Goal: Transaction & Acquisition: Obtain resource

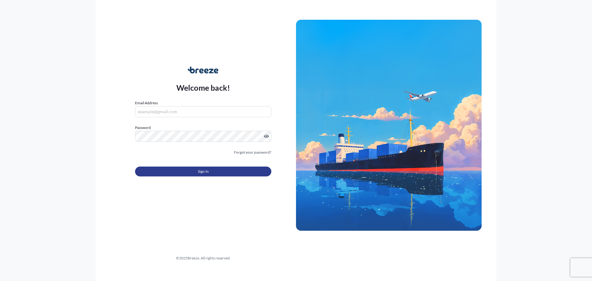
type input "[PERSON_NAME][EMAIL_ADDRESS][PERSON_NAME][DOMAIN_NAME]"
click at [209, 170] on button "Sign In" at bounding box center [203, 171] width 136 height 10
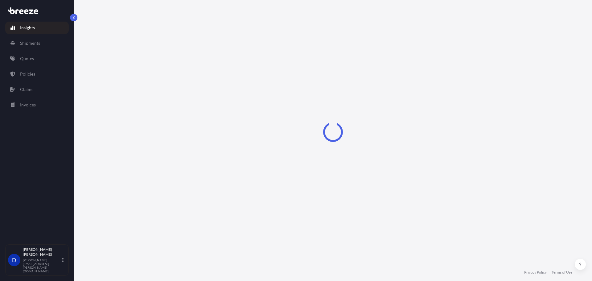
click at [32, 64] on link "Quotes" at bounding box center [37, 58] width 64 height 12
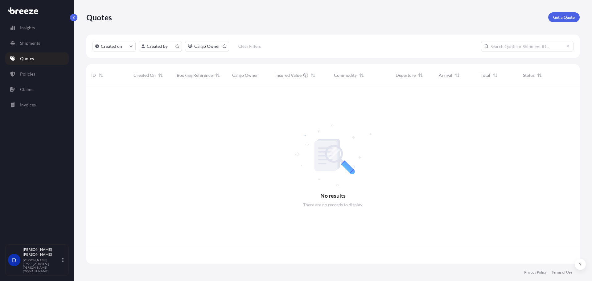
scroll to position [176, 489]
click at [556, 20] on link "Get a Quote" at bounding box center [563, 17] width 31 height 10
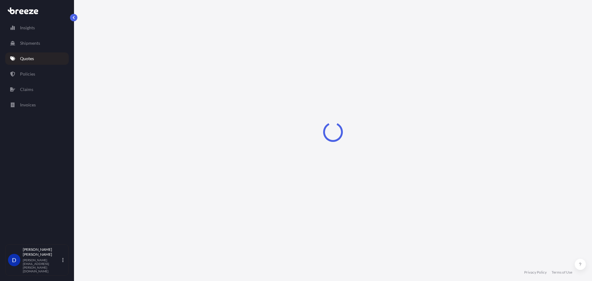
select select "Road"
select select "Sea"
select select "1"
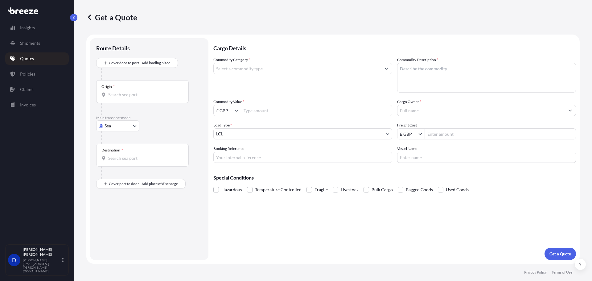
click at [260, 66] on input "Commodity Category *" at bounding box center [297, 68] width 167 height 11
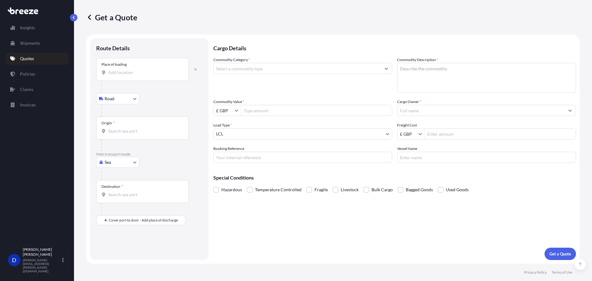
click at [127, 73] on input "Place of loading" at bounding box center [144, 72] width 73 height 6
paste input "Klazienaveen 7891 GW"
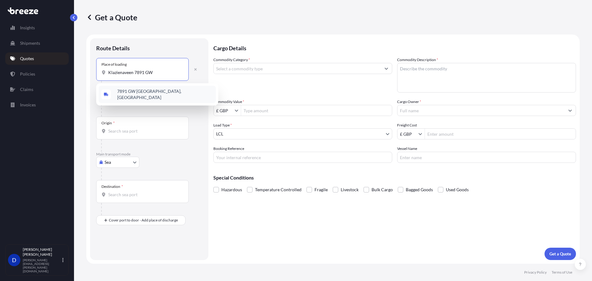
click at [159, 96] on div "7891 GW [GEOGRAPHIC_DATA], [GEOGRAPHIC_DATA]" at bounding box center [157, 94] width 117 height 17
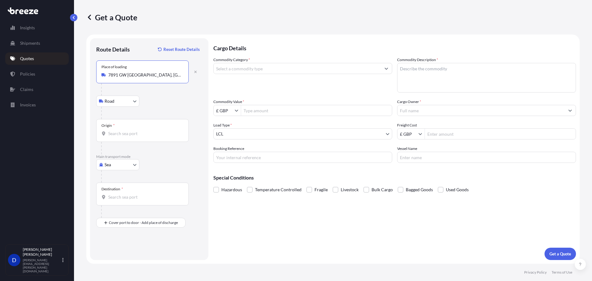
type input "7891 GW [GEOGRAPHIC_DATA], [GEOGRAPHIC_DATA]"
click at [130, 166] on body "140 options available. 0 options available. 1 option available. Insights Shipme…" at bounding box center [296, 140] width 592 height 281
click at [129, 179] on div "Sea" at bounding box center [118, 180] width 38 height 11
click at [123, 167] on body "140 options available. 0 options available. 1 option available. Insights Shipme…" at bounding box center [296, 140] width 592 height 281
click at [121, 192] on div "Air" at bounding box center [118, 191] width 38 height 11
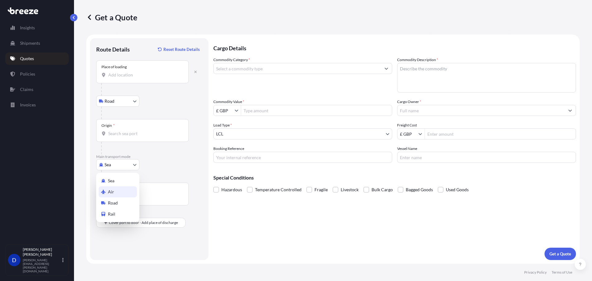
select select "Air"
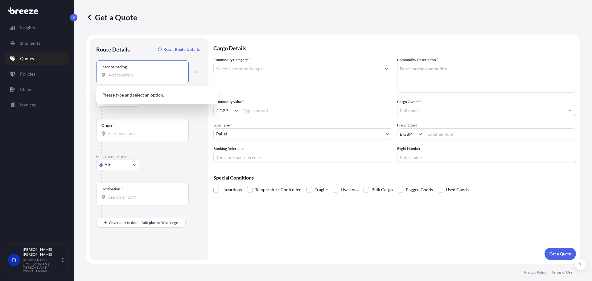
click at [149, 75] on input "Place of loading" at bounding box center [144, 75] width 73 height 6
paste input "Klazienaveen 7891 GW"
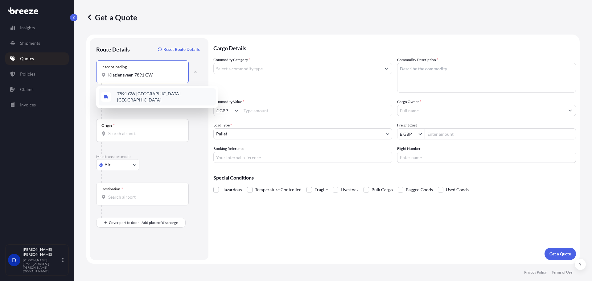
click at [142, 98] on span "7891 GW [GEOGRAPHIC_DATA], [GEOGRAPHIC_DATA]" at bounding box center [165, 97] width 96 height 12
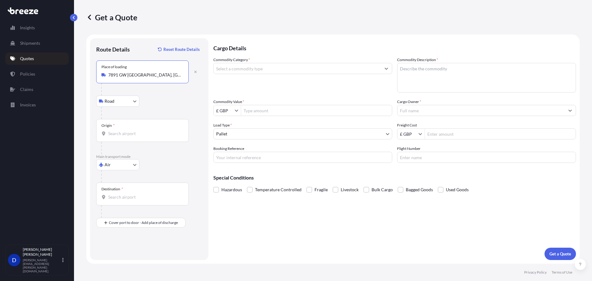
type input "7891 GW [GEOGRAPHIC_DATA], [GEOGRAPHIC_DATA]"
click at [138, 129] on div "Origin *" at bounding box center [142, 130] width 92 height 23
click at [138, 130] on input "Origin *" at bounding box center [144, 133] width 73 height 6
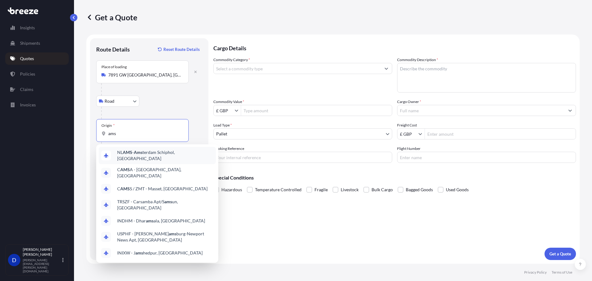
click at [135, 156] on span "NL AMS - Ams terdam Schiphol, [GEOGRAPHIC_DATA]" at bounding box center [165, 155] width 96 height 12
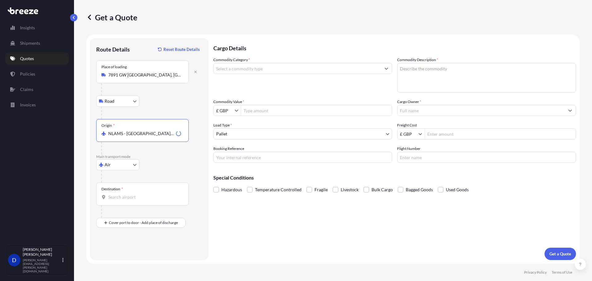
type input "NLAMS - [GEOGRAPHIC_DATA], [GEOGRAPHIC_DATA]"
click at [134, 196] on input "Destination *" at bounding box center [144, 197] width 73 height 6
type input "GHACC - [GEOGRAPHIC_DATA], [GEOGRAPHIC_DATA]"
click at [253, 110] on input "Commodity Value *" at bounding box center [316, 110] width 151 height 11
click at [227, 111] on input "£ GBP" at bounding box center [224, 110] width 21 height 11
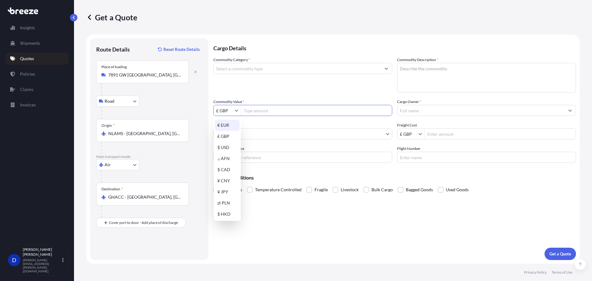
click at [231, 126] on div "€ EUR" at bounding box center [227, 125] width 25 height 11
type input "€ EUR"
click at [271, 111] on input "Commodity Value *" at bounding box center [316, 110] width 151 height 11
type input "20,014"
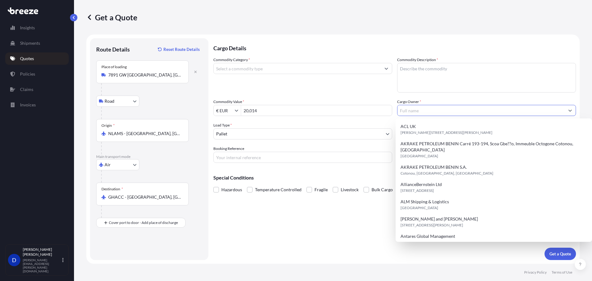
click at [408, 113] on input "Cargo Owner *" at bounding box center [480, 110] width 167 height 11
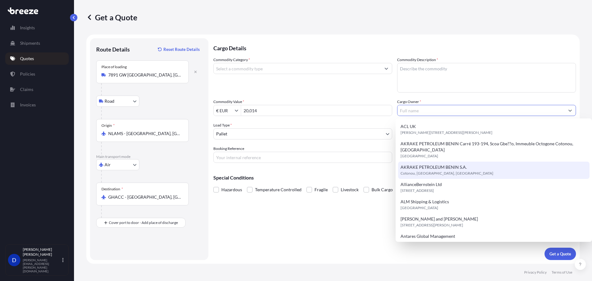
click at [440, 164] on span "AKRAKE PETROLEUM BENIN S.A." at bounding box center [433, 167] width 66 height 6
type input "AKRAKE PETROLEUM BENIN S.A."
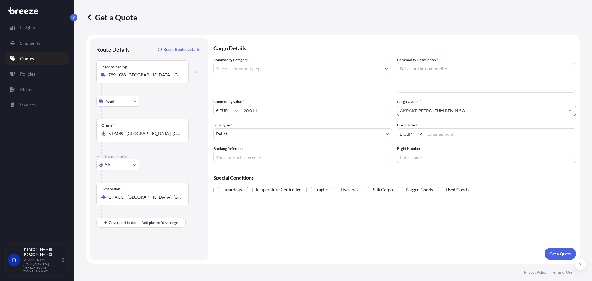
click at [422, 80] on textarea "Commodity Description *" at bounding box center [486, 78] width 179 height 30
drag, startPoint x: 422, startPoint y: 69, endPoint x: 425, endPoint y: 70, distance: 3.1
click at [423, 69] on textarea "tUBING & cOUPLING" at bounding box center [486, 78] width 179 height 30
click at [402, 67] on textarea "tUBING & COUPLING" at bounding box center [486, 78] width 179 height 30
type textarea "TUBING & COUPLING"
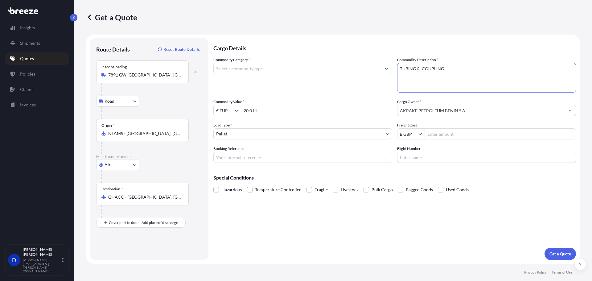
click at [322, 73] on input "Commodity Category *" at bounding box center [297, 68] width 167 height 11
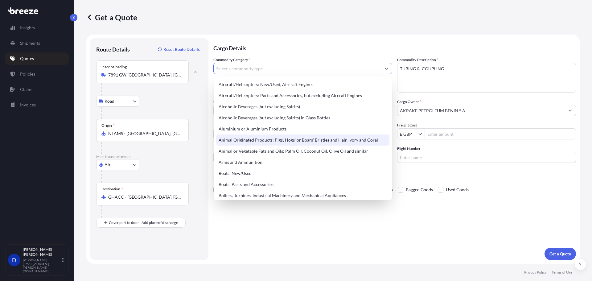
scroll to position [92, 0]
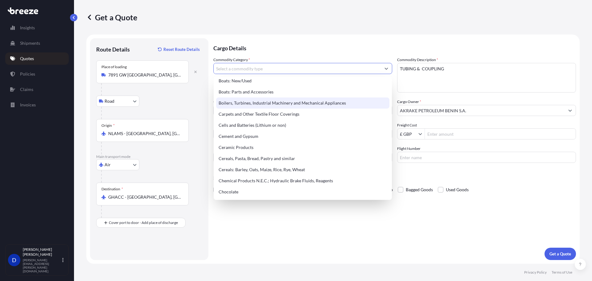
click at [302, 104] on div "Boilers, Turbines, Industrial Machinery and Mechanical Appliances" at bounding box center [302, 102] width 173 height 11
type input "Boilers, Turbines, Industrial Machinery and Mechanical Appliances"
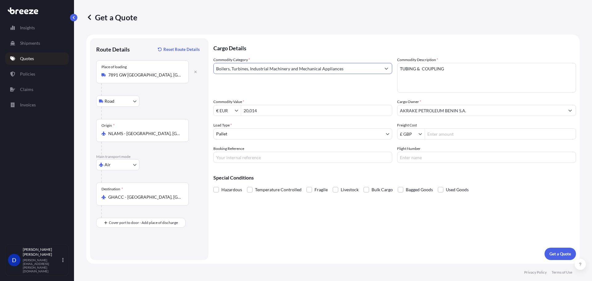
click at [262, 134] on body "Insights Shipments Quotes Policies Claims Invoices D [PERSON_NAME] [PERSON_NAME…" at bounding box center [296, 140] width 592 height 281
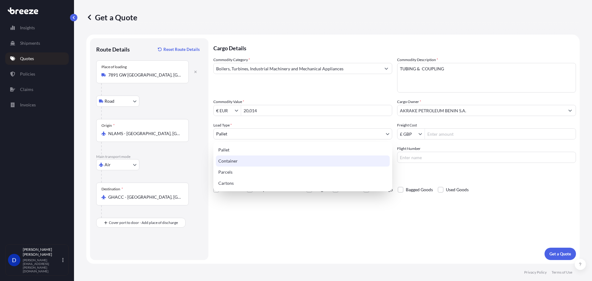
click at [247, 151] on div "Pallet" at bounding box center [303, 149] width 174 height 11
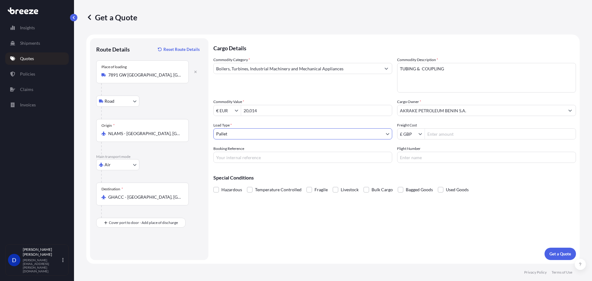
click at [434, 133] on input "Freight Cost" at bounding box center [500, 133] width 151 height 11
type input "2,400"
click at [410, 133] on input "£ GBP" at bounding box center [407, 133] width 21 height 11
click at [410, 170] on div "$ USD" at bounding box center [411, 170] width 25 height 11
type input "$ USD"
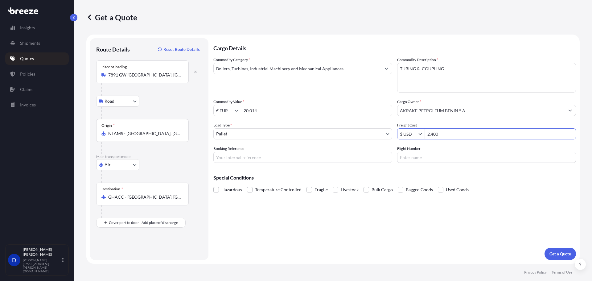
click at [495, 191] on div "Hazardous Temperature Controlled Fragile Livestock Bulk Cargo Bagged Goods Used…" at bounding box center [394, 189] width 363 height 9
click at [294, 160] on input "Booking Reference" at bounding box center [302, 157] width 179 height 11
type input "0"
click at [562, 249] on button "Get a Quote" at bounding box center [559, 254] width 31 height 12
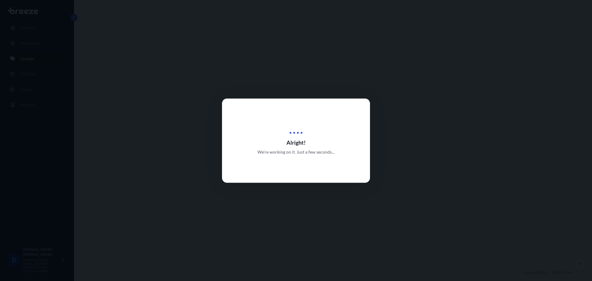
select select "Road"
select select "Air"
select select "1"
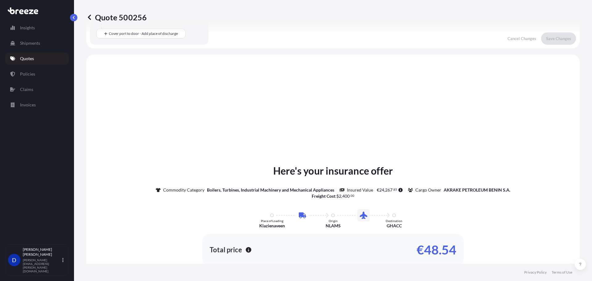
scroll to position [210, 0]
